Goal: Communication & Community: Answer question/provide support

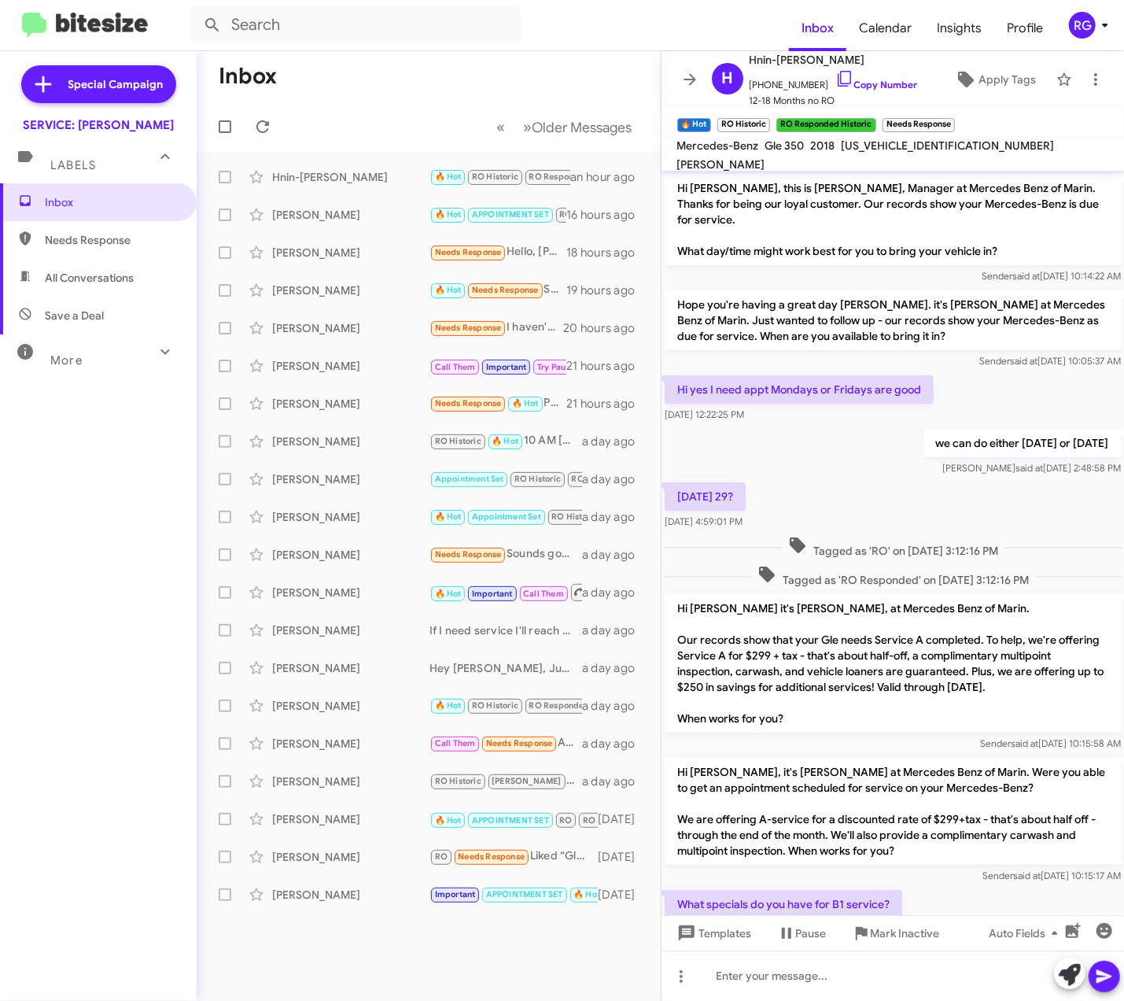
scroll to position [467, 0]
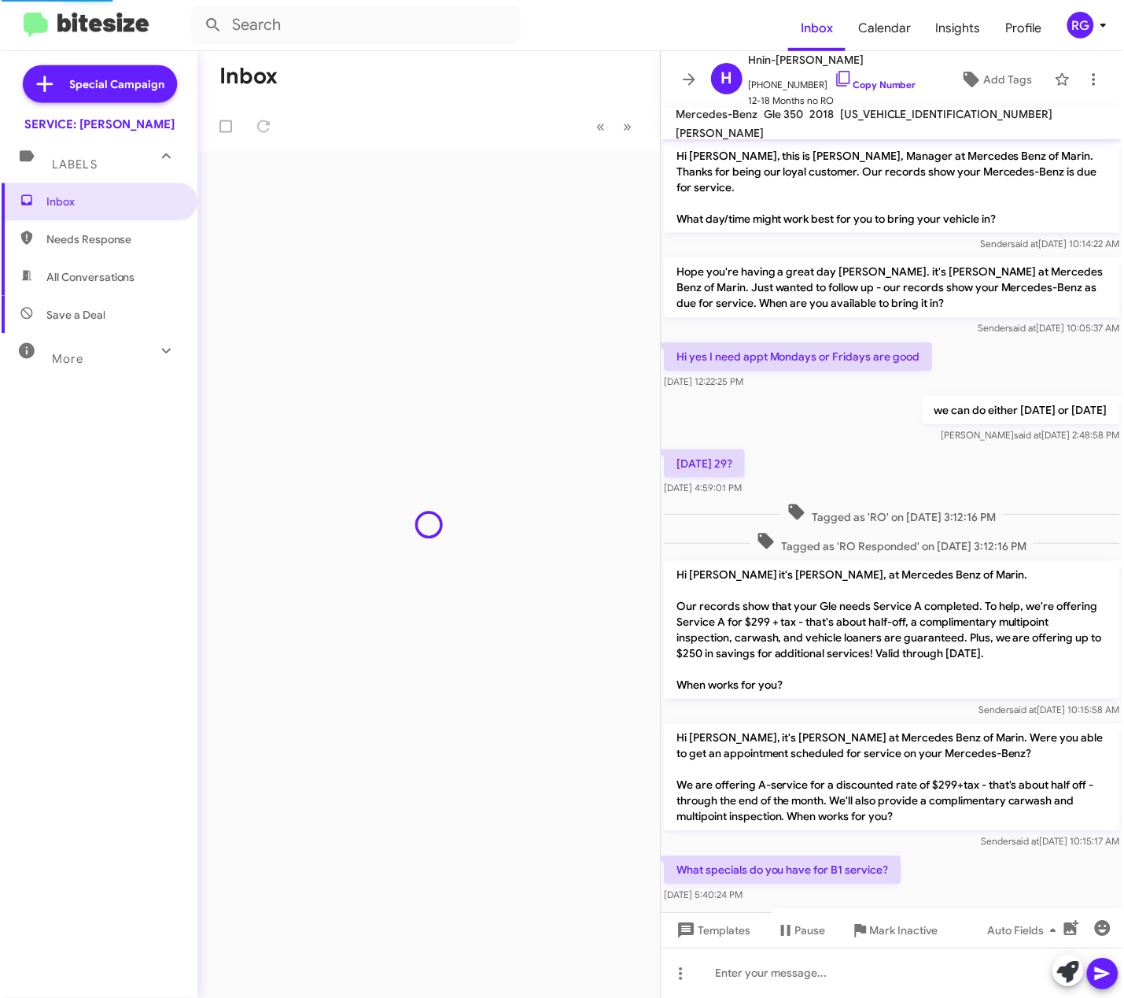
scroll to position [645, 0]
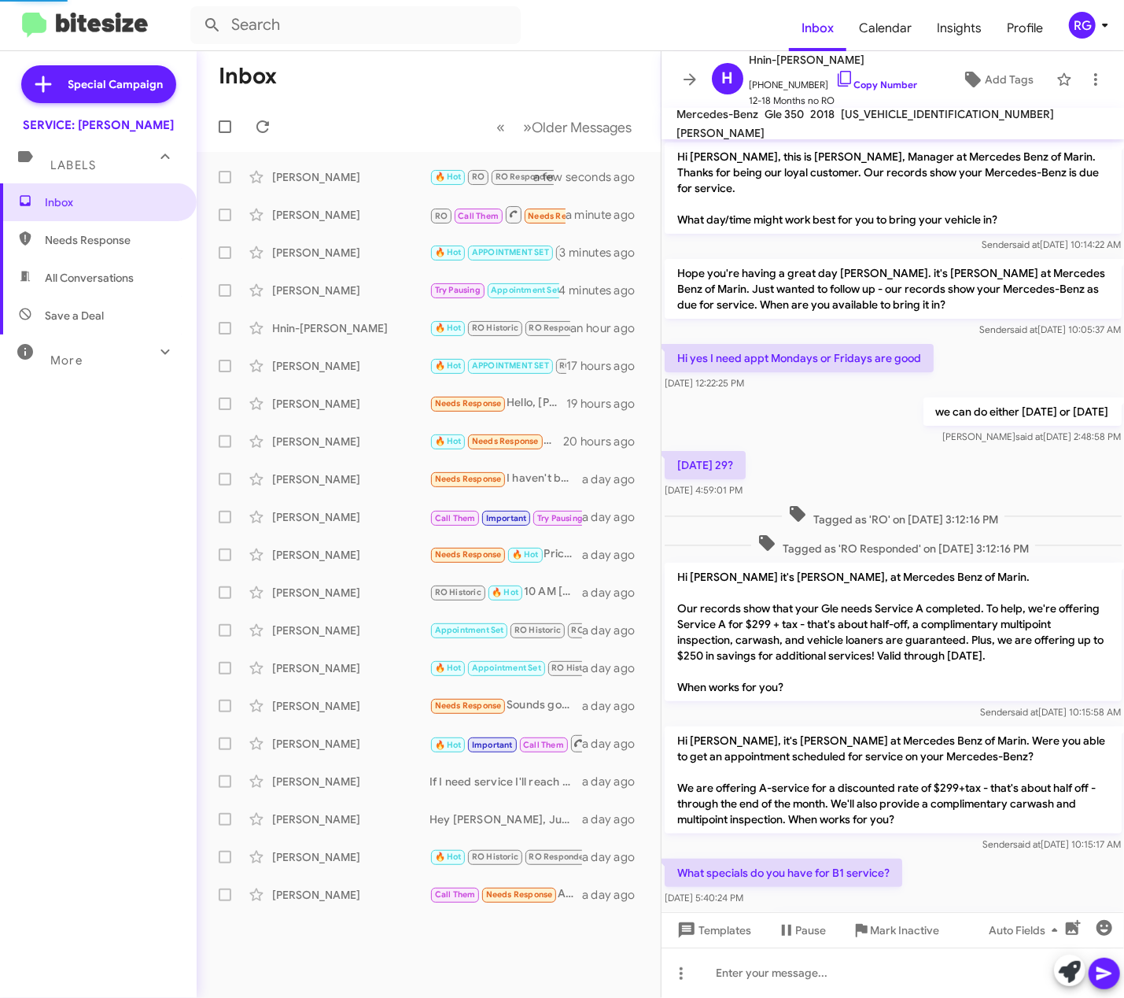
scroll to position [648, 0]
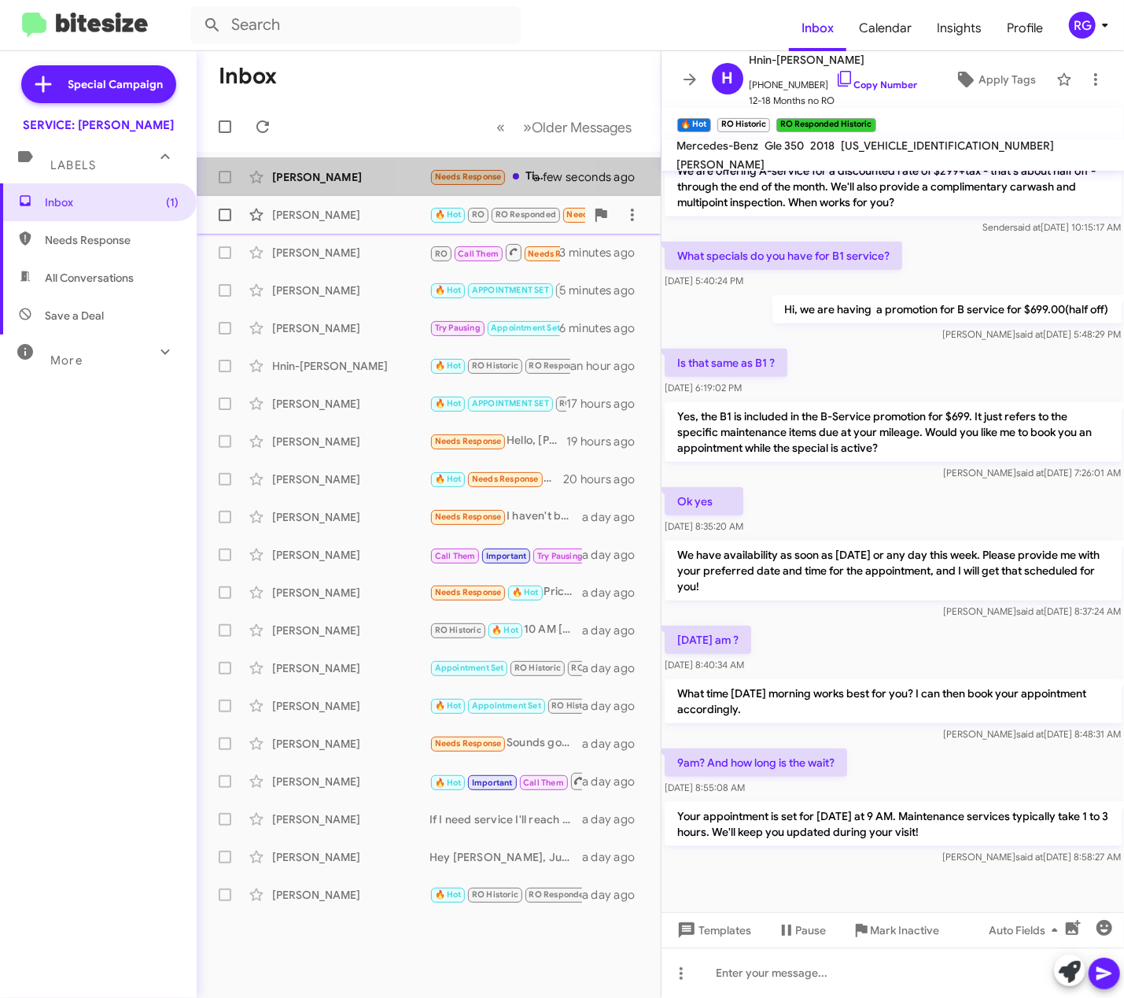
click at [449, 203] on mat-action-list "Vic Villagracia Needs Response Tires are still good for 10K miles. As soon as I…" at bounding box center [429, 533] width 464 height 762
drag, startPoint x: 449, startPoint y: 203, endPoint x: 453, endPoint y: 183, distance: 20.2
click at [453, 183] on small "Needs Response" at bounding box center [468, 177] width 74 height 15
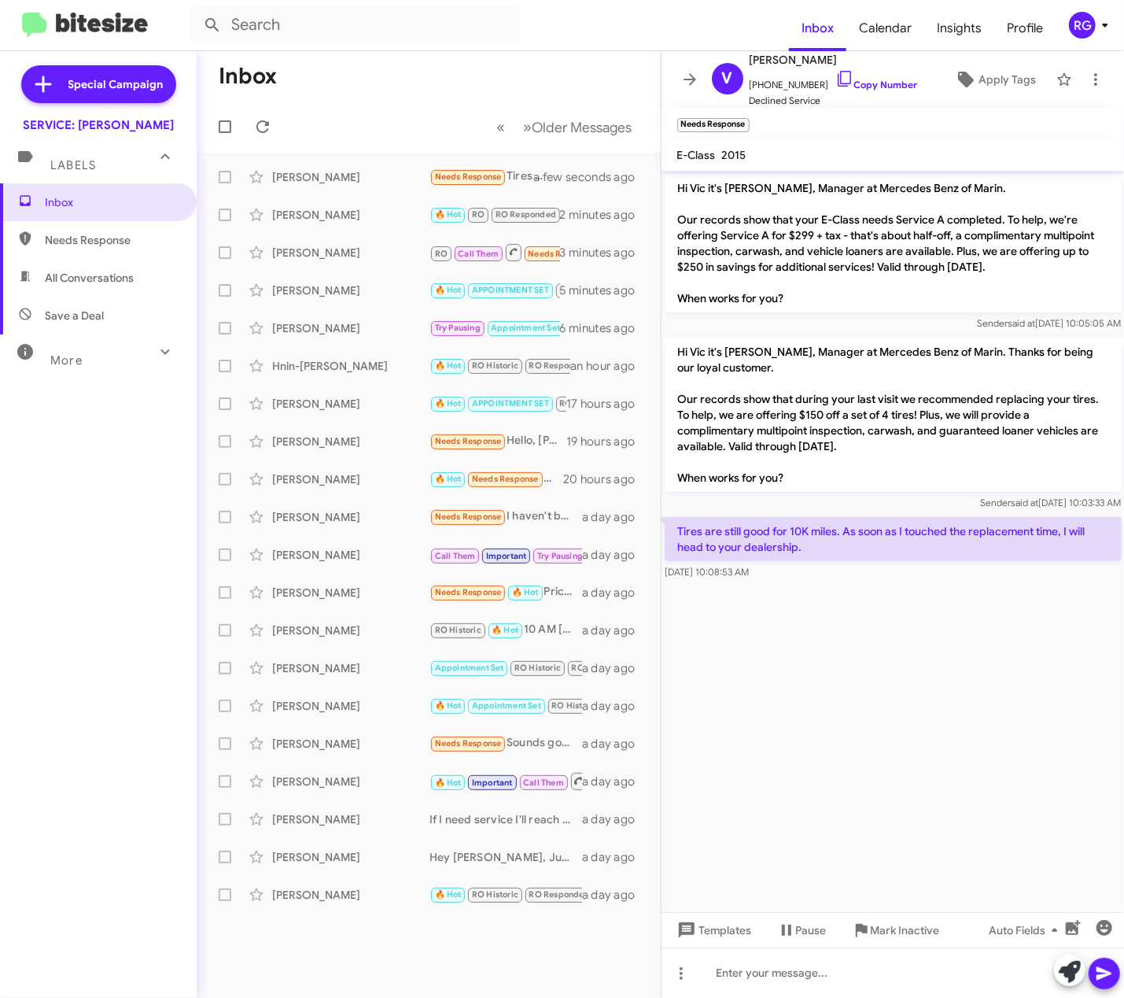
drag, startPoint x: 486, startPoint y: 312, endPoint x: 925, endPoint y: 656, distance: 557.7
click at [925, 656] on cdk-virtual-scroll-viewport "Hi Vic it's Omar Ibrahimi, Manager at Mercedes Benz of Marin. Our records show …" at bounding box center [893, 541] width 463 height 741
click at [1071, 970] on icon at bounding box center [1070, 972] width 22 height 22
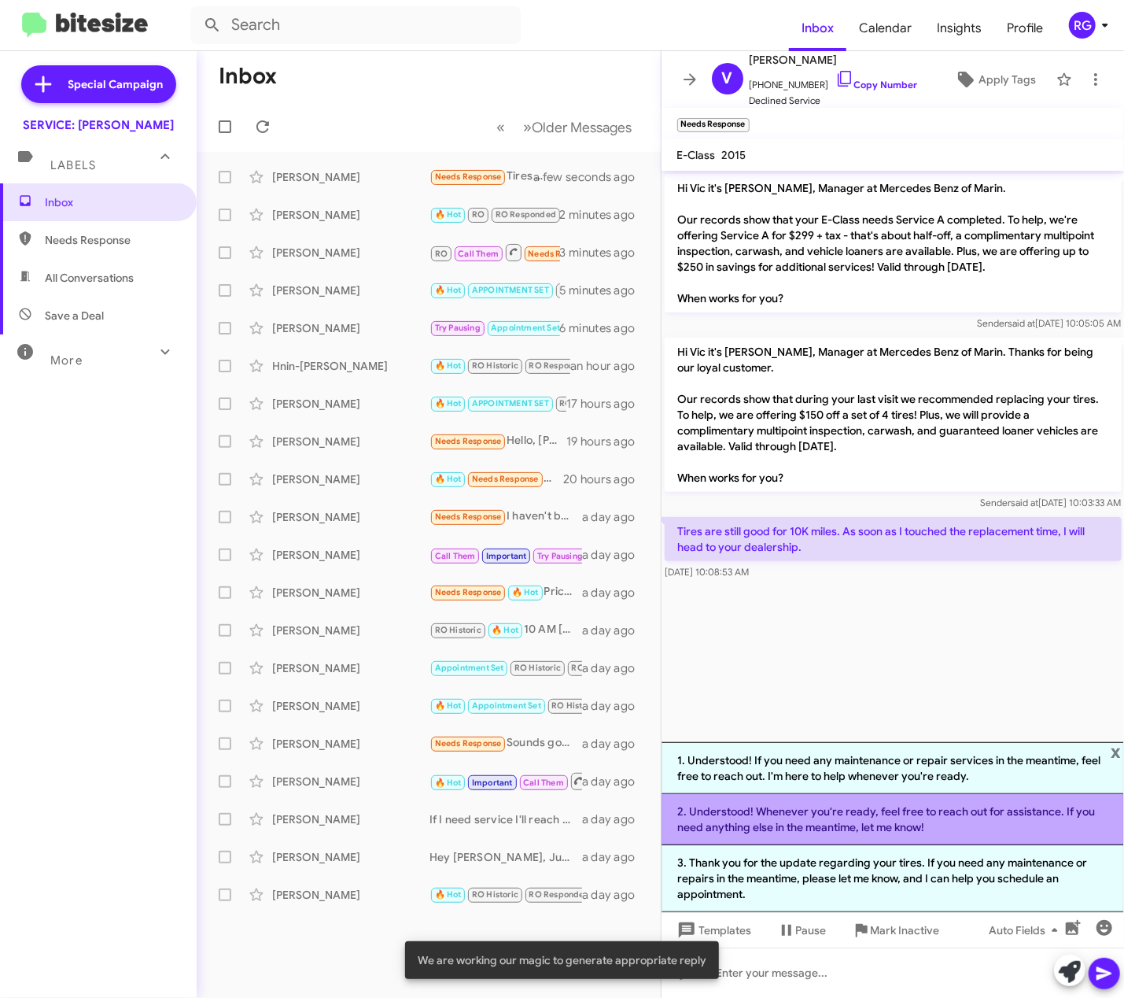
click at [917, 825] on li "2. Understood! Whenever you're ready, feel free to reach out for assistance. If…" at bounding box center [893, 819] width 463 height 51
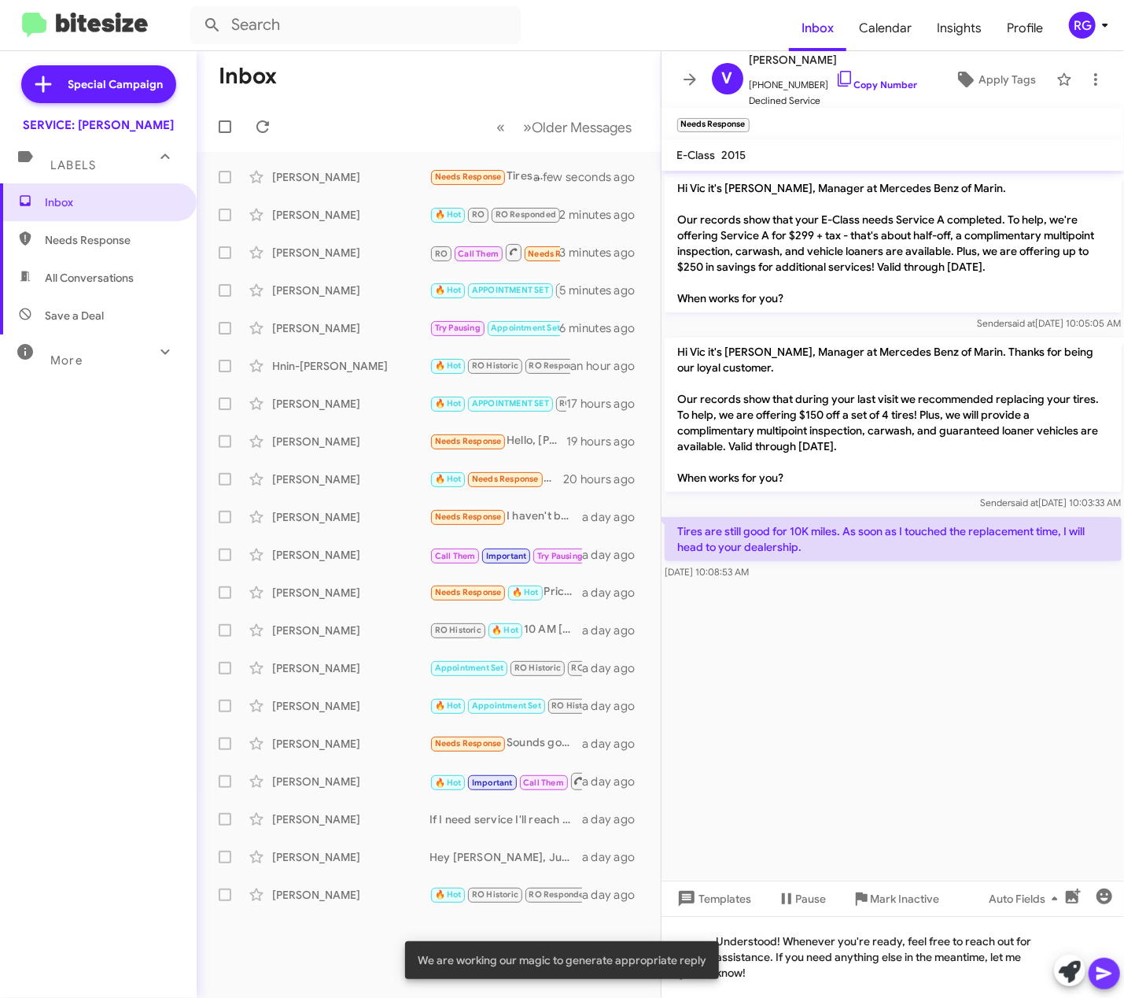
click at [1106, 970] on icon at bounding box center [1104, 973] width 15 height 13
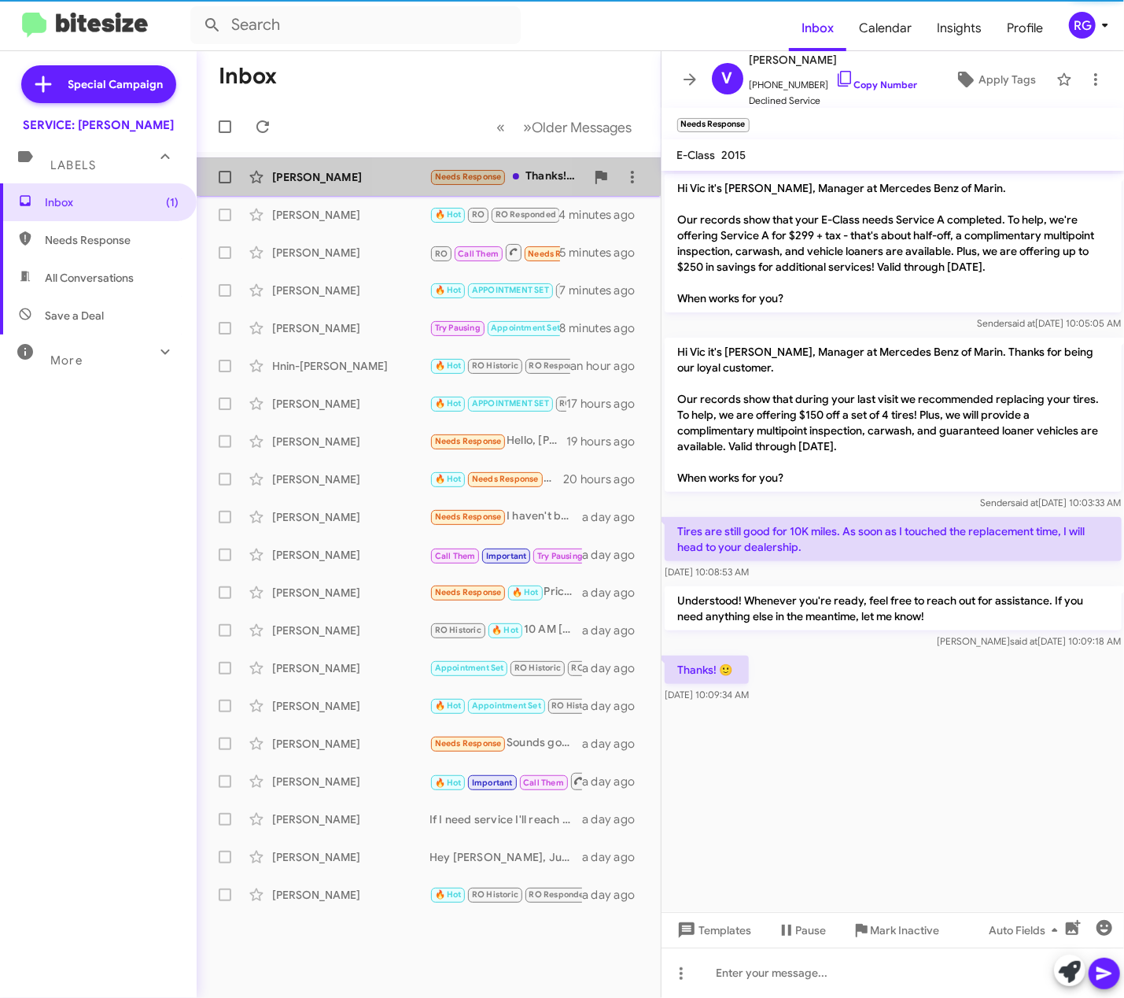
click at [417, 170] on div "Vic Villagracia" at bounding box center [350, 177] width 157 height 16
